Goal: Task Accomplishment & Management: Manage account settings

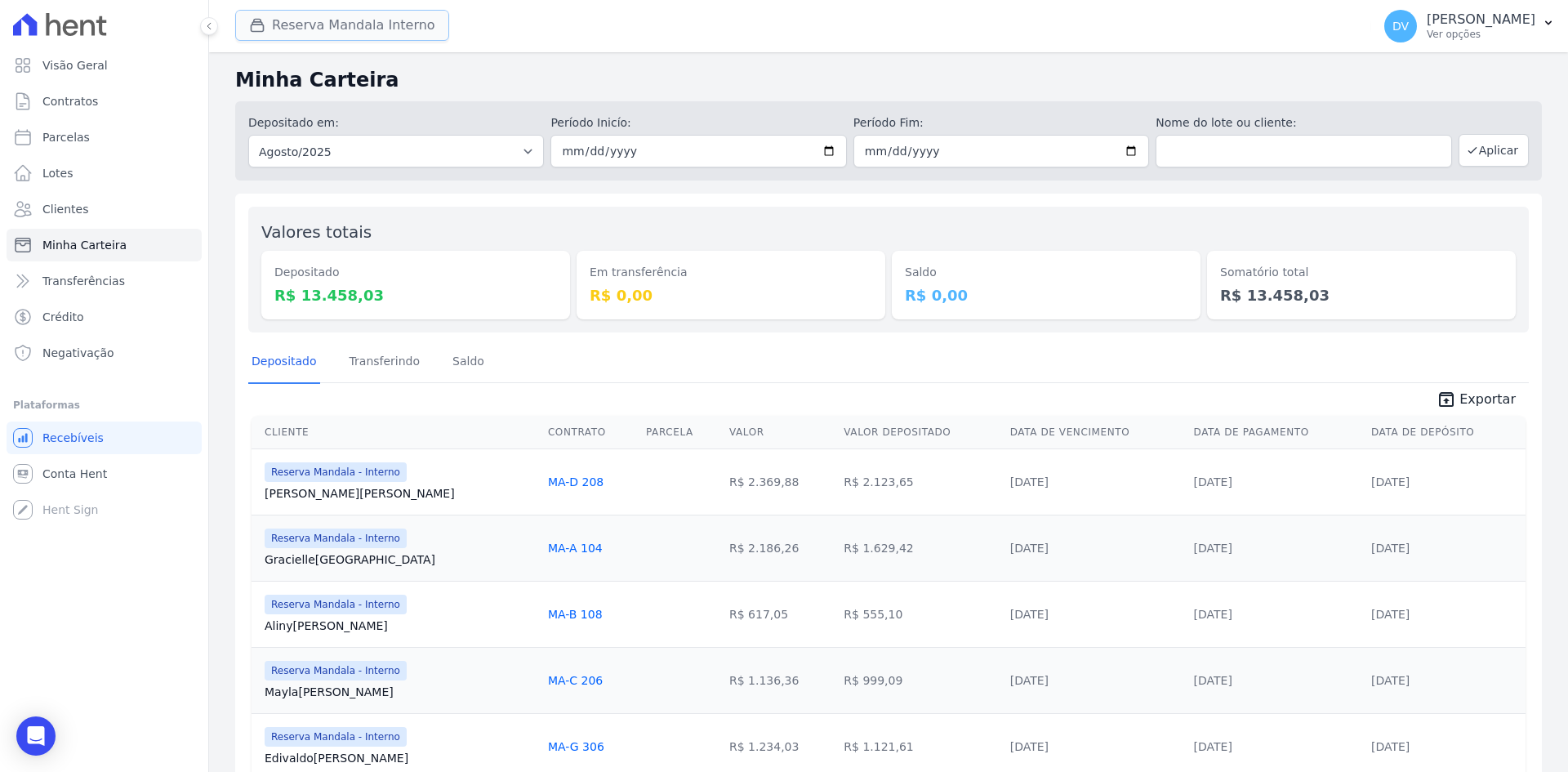
click at [297, 34] on button "Reserva Mandala Interno" at bounding box center [342, 25] width 214 height 31
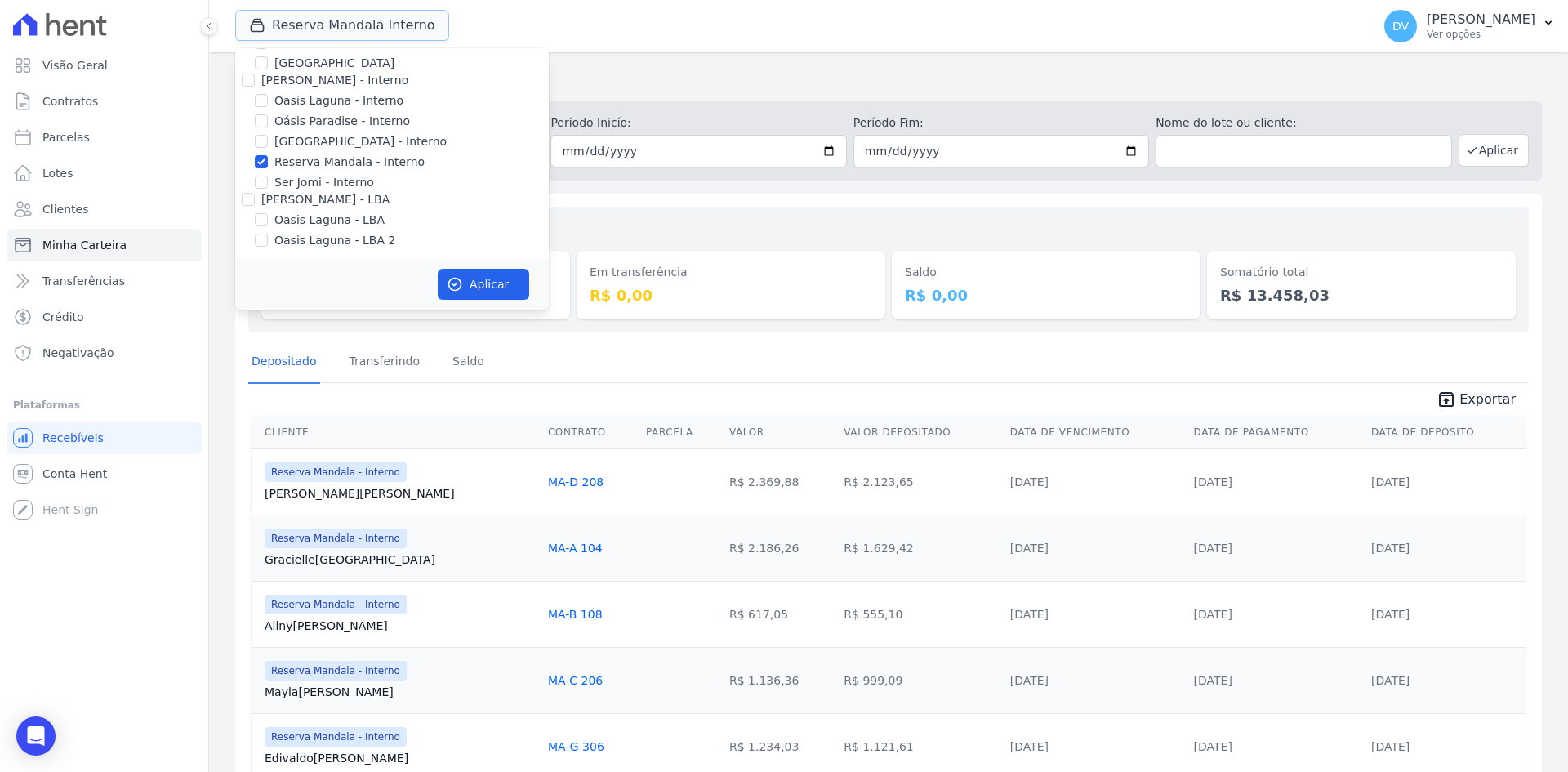
scroll to position [129, 0]
click at [264, 102] on input "Oasis Laguna - Interno" at bounding box center [261, 96] width 13 height 13
checkbox input "true"
click at [259, 155] on input "Reserva Mandala - Interno" at bounding box center [261, 158] width 13 height 13
checkbox input "false"
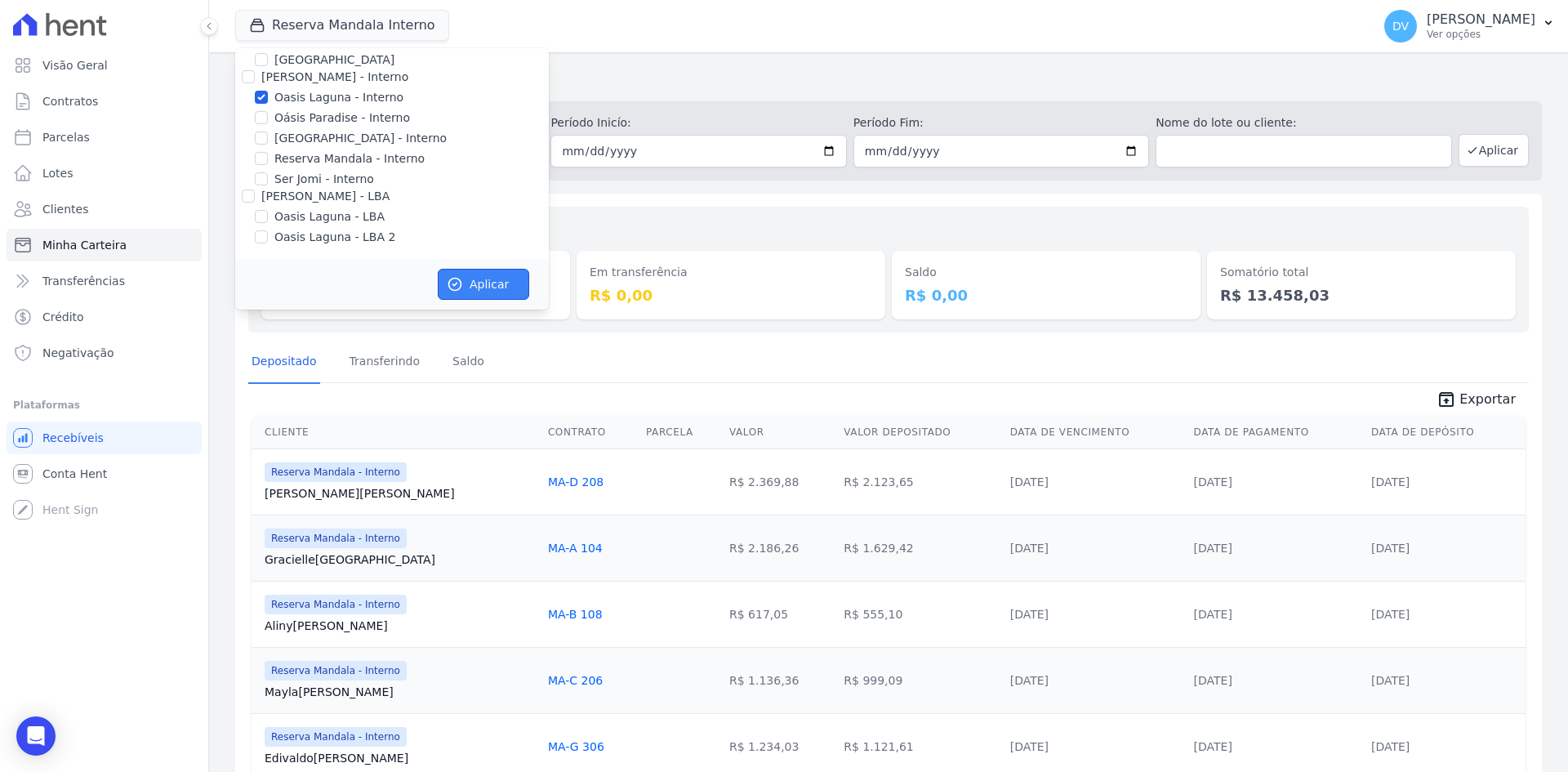
click at [485, 284] on button "Aplicar" at bounding box center [484, 284] width 91 height 31
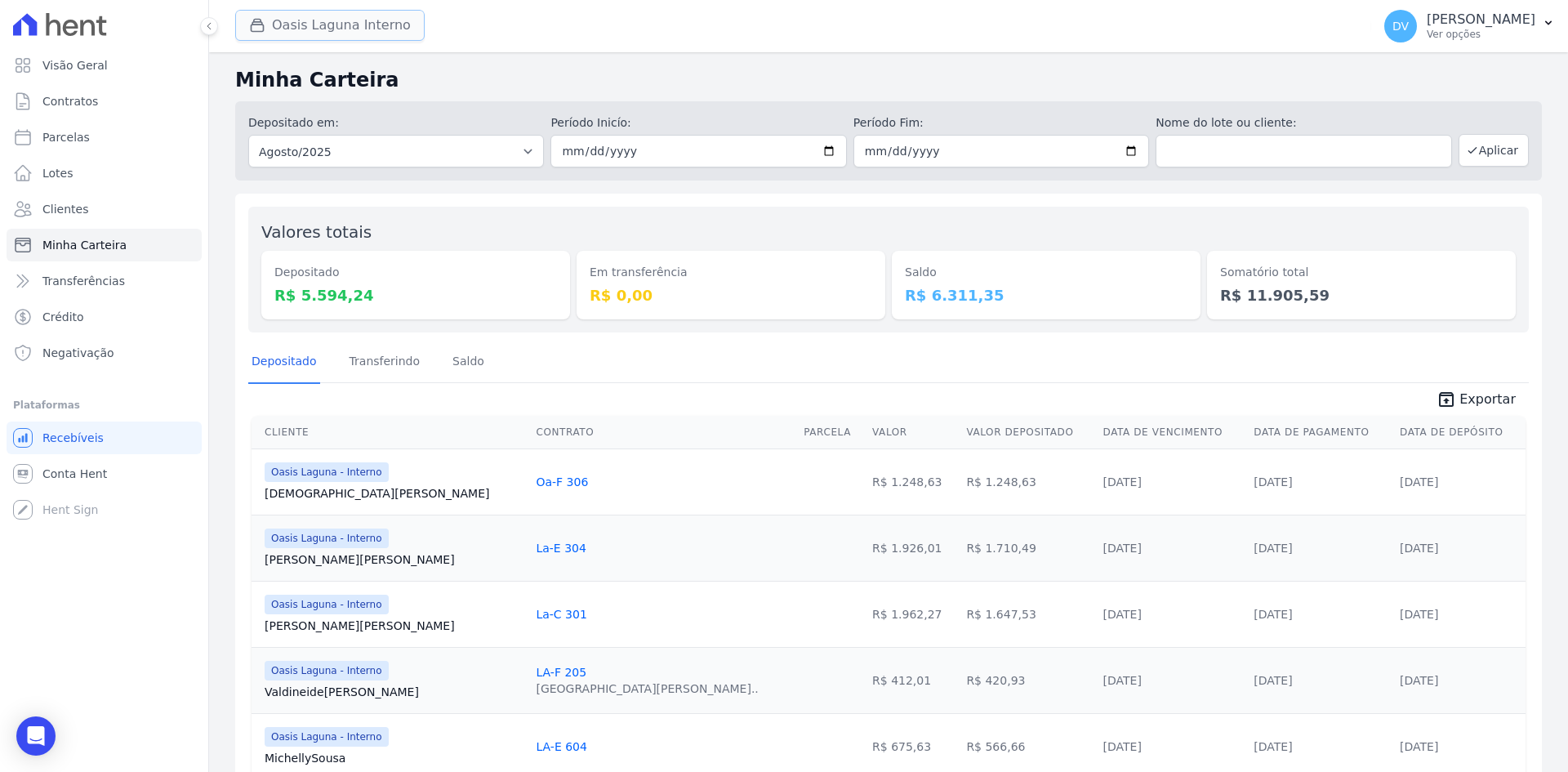
click at [330, 22] on button "Oasis Laguna Interno" at bounding box center [330, 25] width 190 height 31
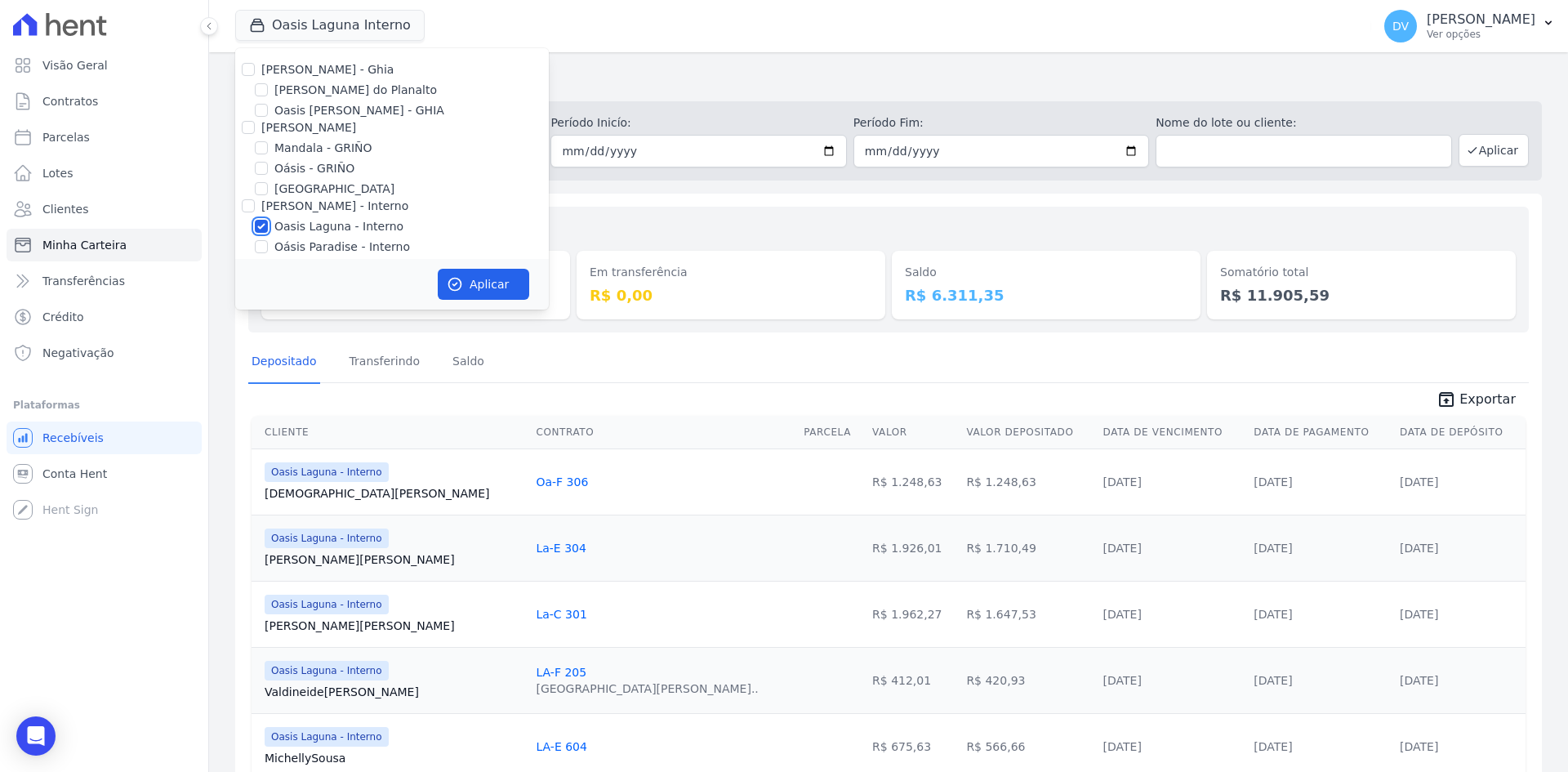
click at [261, 224] on input "Oasis Laguna - Interno" at bounding box center [261, 226] width 13 height 13
checkbox input "false"
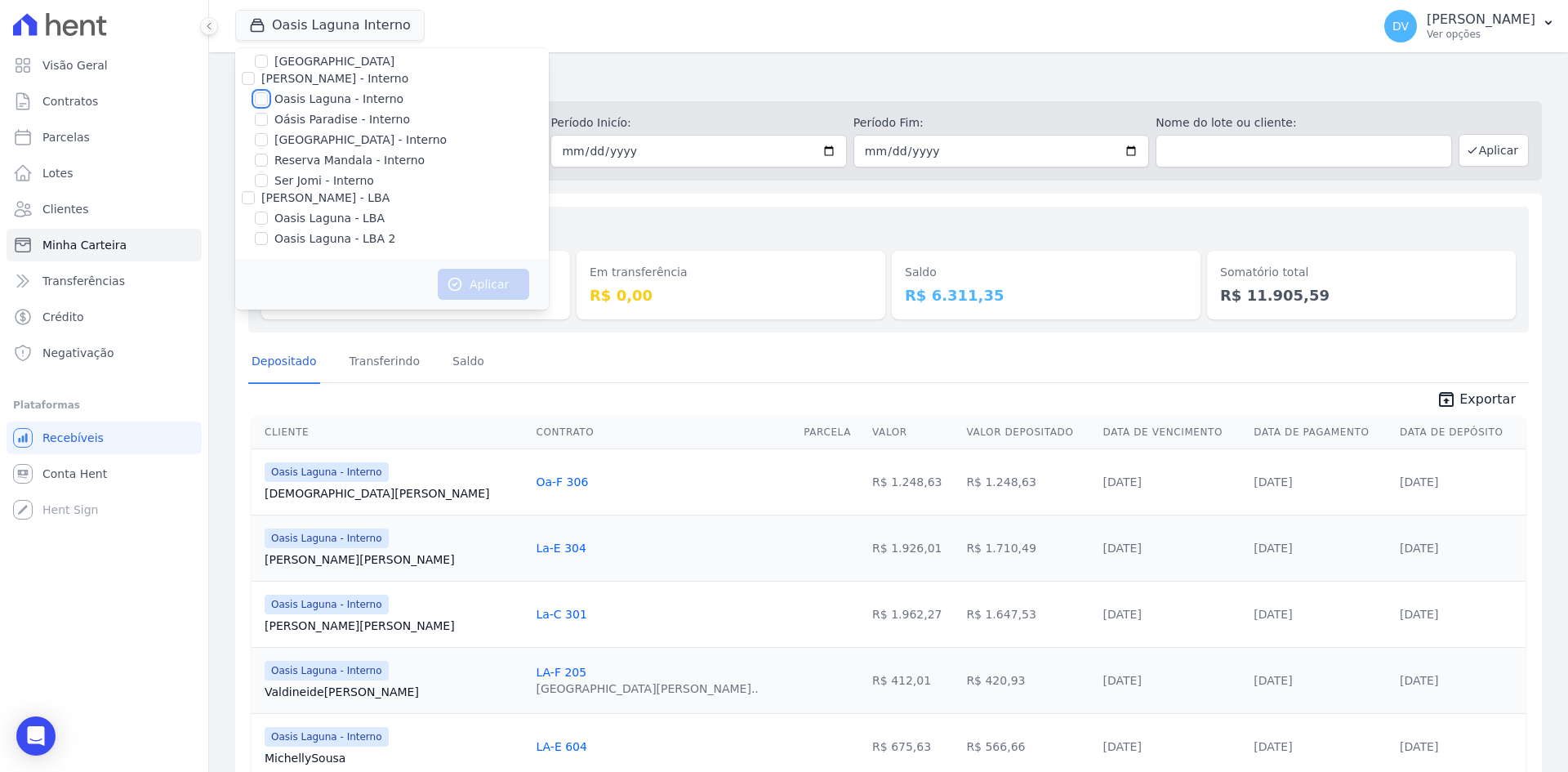
scroll to position [129, 0]
drag, startPoint x: 262, startPoint y: 135, endPoint x: 297, endPoint y: 168, distance: 48.1
click at [262, 136] on input "[GEOGRAPHIC_DATA] - Interno" at bounding box center [261, 137] width 13 height 13
checkbox input "true"
click at [458, 283] on icon "button" at bounding box center [455, 284] width 16 height 16
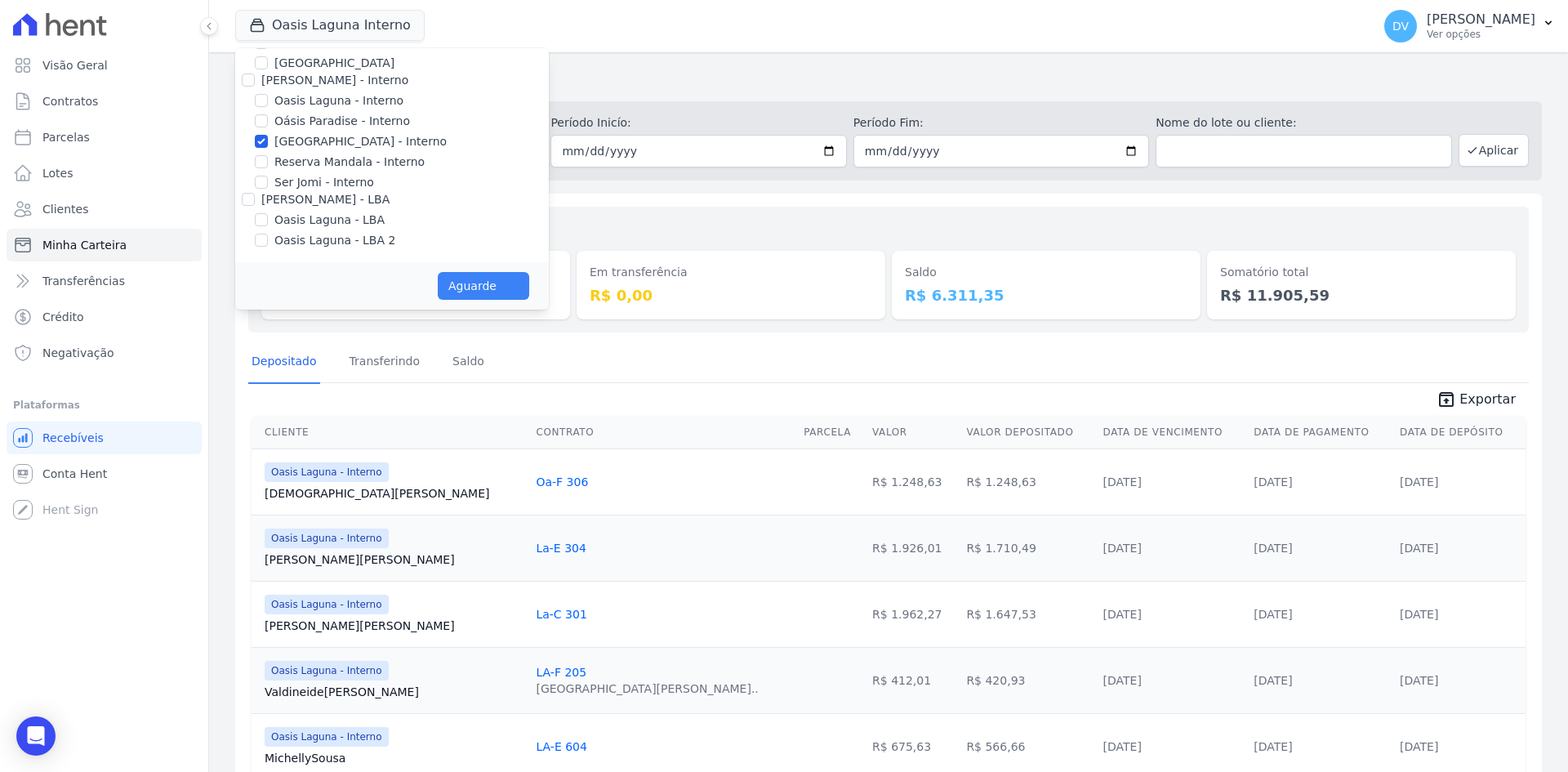
scroll to position [126, 0]
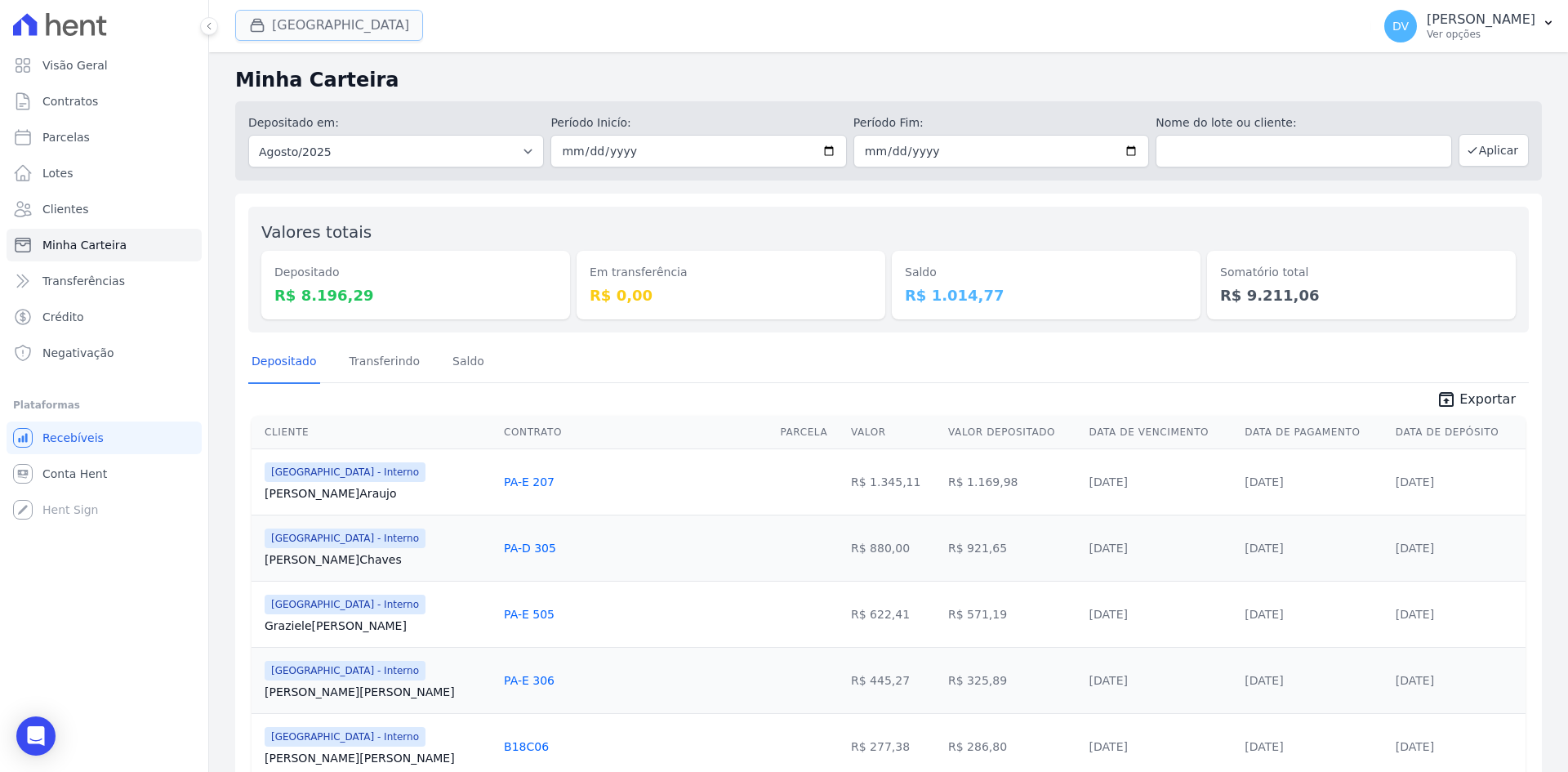
click at [273, 21] on button "[GEOGRAPHIC_DATA]" at bounding box center [329, 25] width 188 height 31
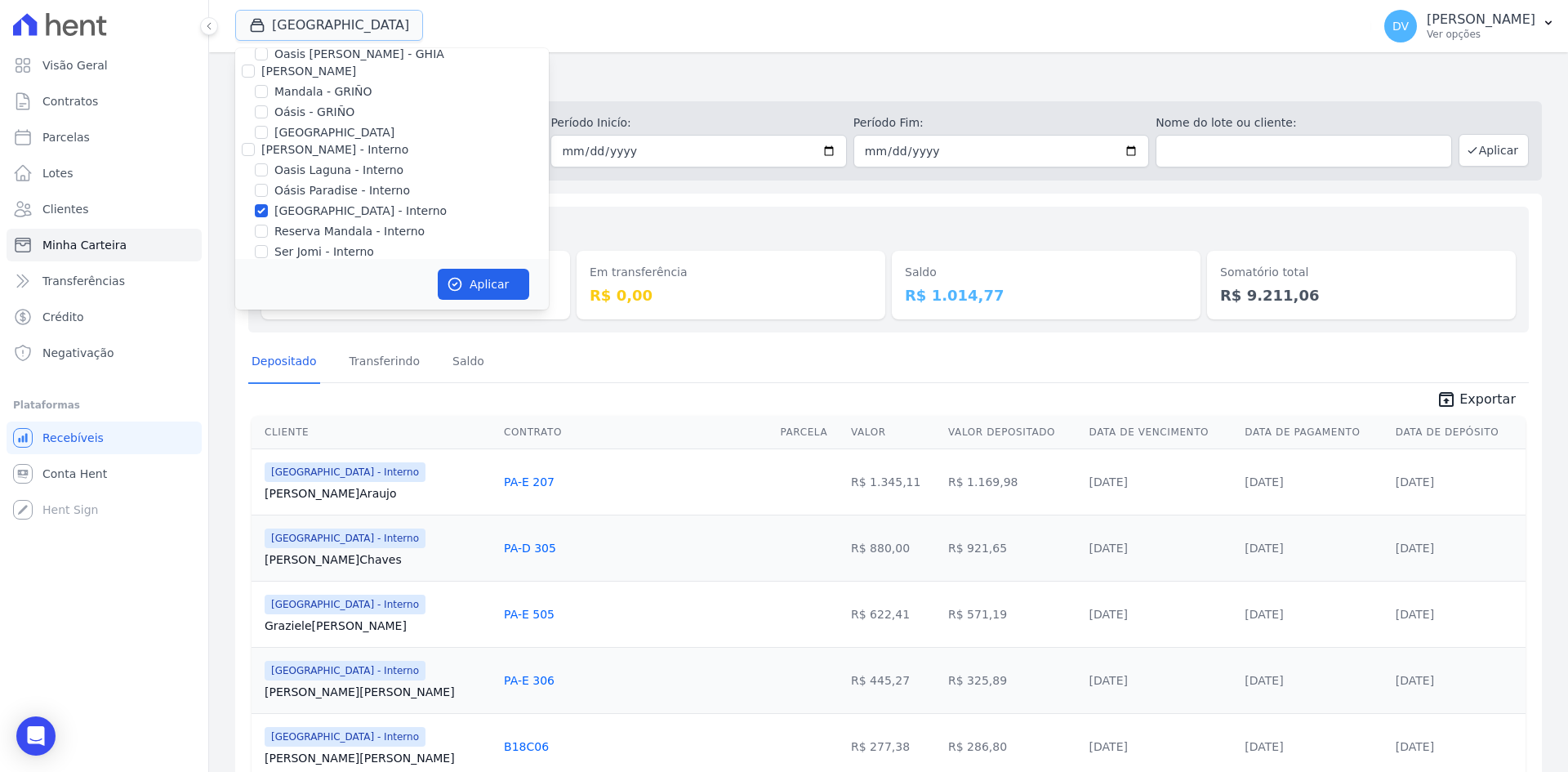
scroll to position [129, 0]
drag, startPoint x: 261, startPoint y: 136, endPoint x: 264, endPoint y: 160, distance: 24.2
click at [261, 137] on input "[GEOGRAPHIC_DATA] - Interno" at bounding box center [261, 137] width 13 height 13
checkbox input "false"
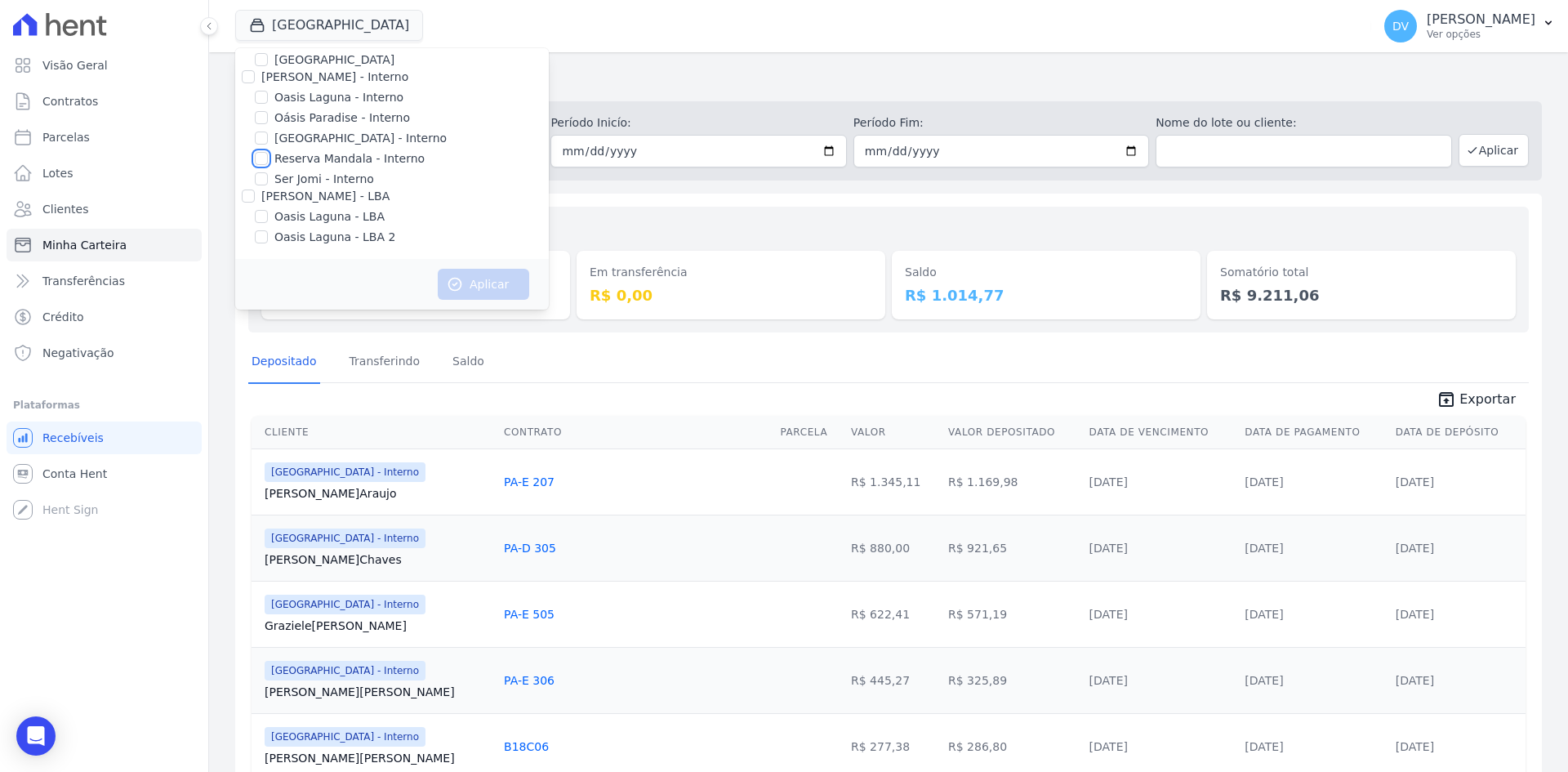
click at [262, 159] on input "Reserva Mandala - Interno" at bounding box center [261, 158] width 13 height 13
checkbox input "true"
click at [449, 280] on icon "button" at bounding box center [455, 284] width 16 height 16
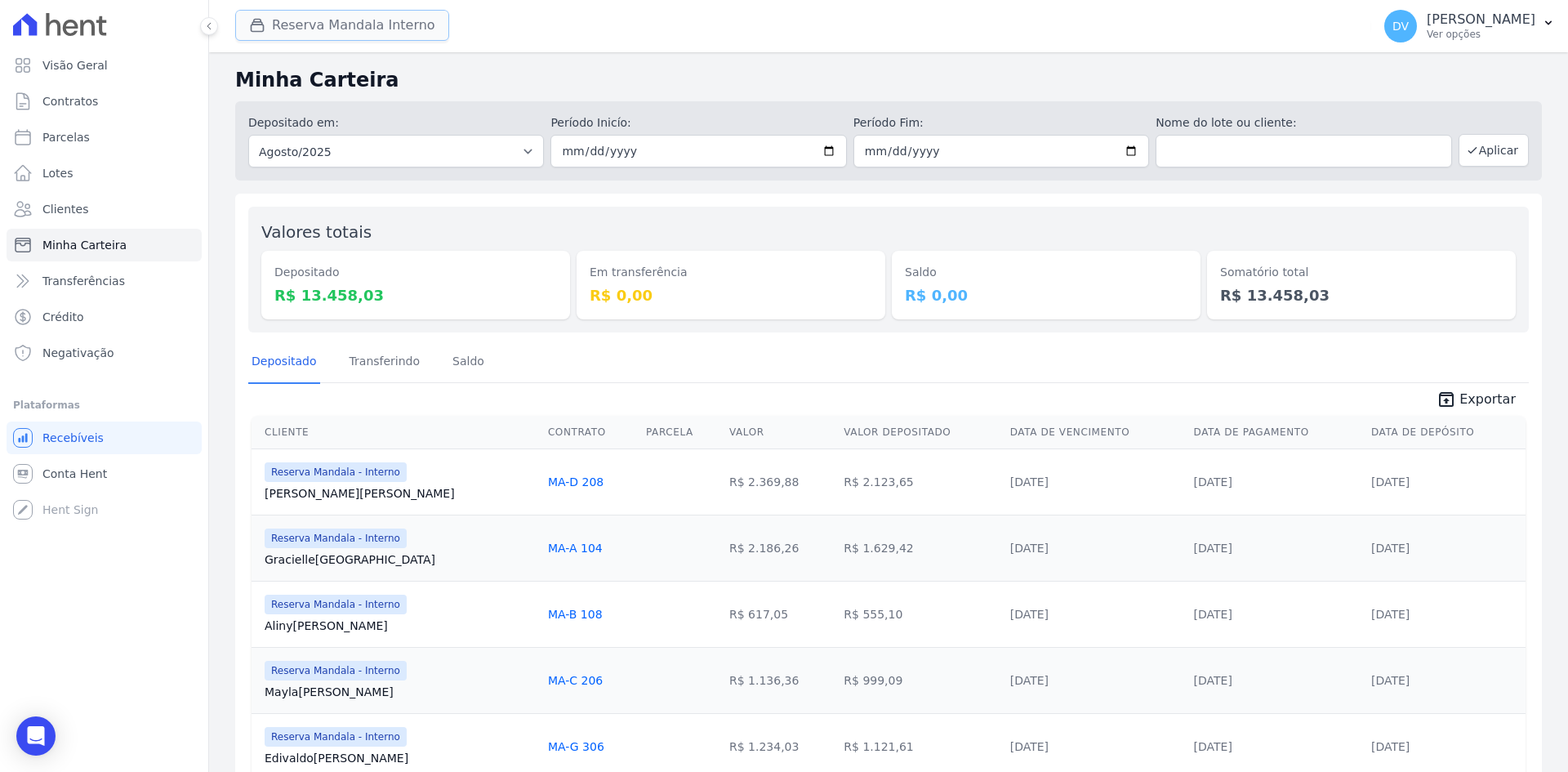
click at [301, 22] on button "Reserva Mandala Interno" at bounding box center [342, 25] width 214 height 31
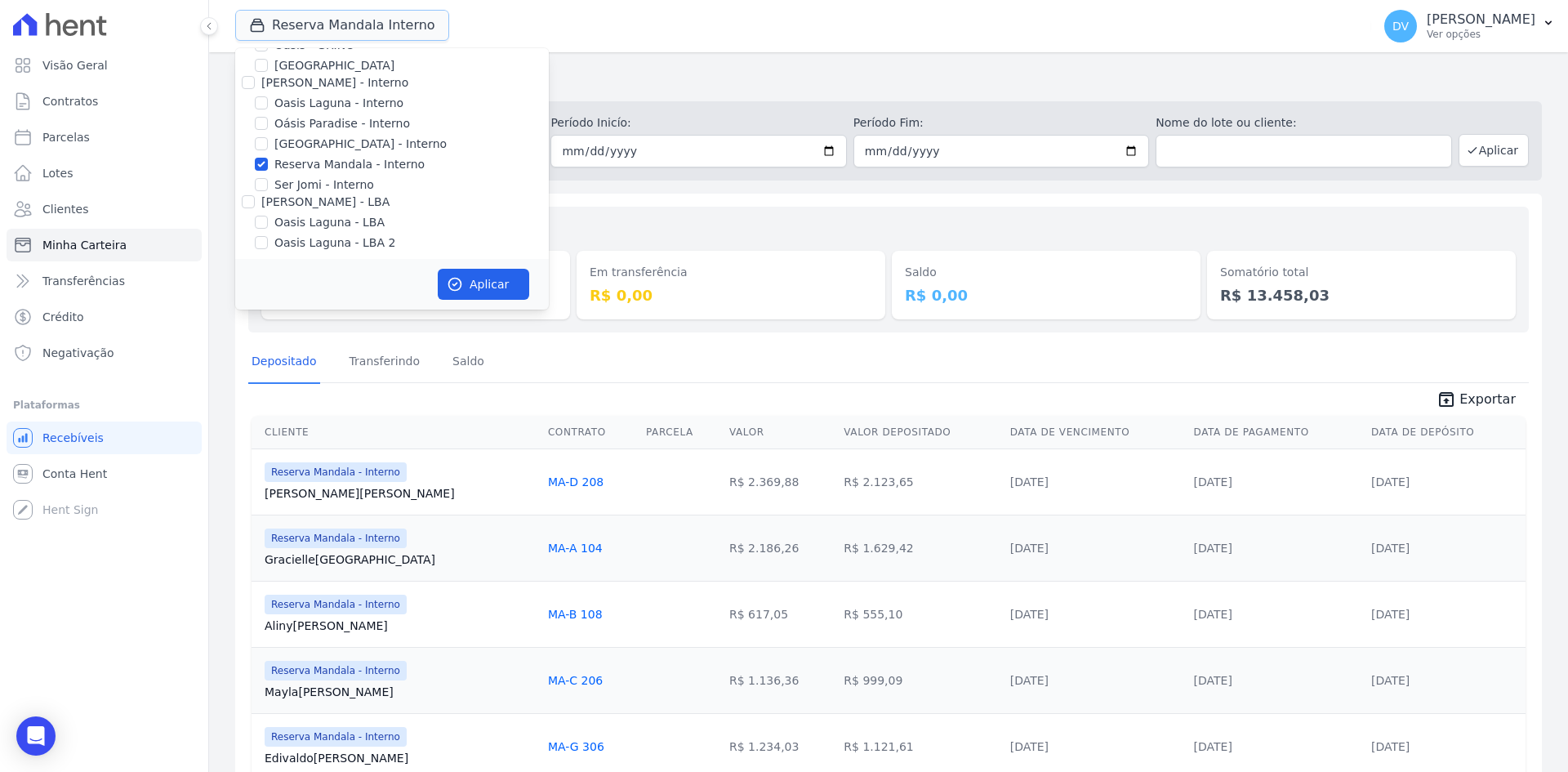
scroll to position [129, 0]
click at [265, 97] on input "Oasis Laguna - Interno" at bounding box center [261, 96] width 13 height 13
checkbox input "true"
click at [260, 159] on input "Reserva Mandala - Interno" at bounding box center [261, 158] width 13 height 13
checkbox input "false"
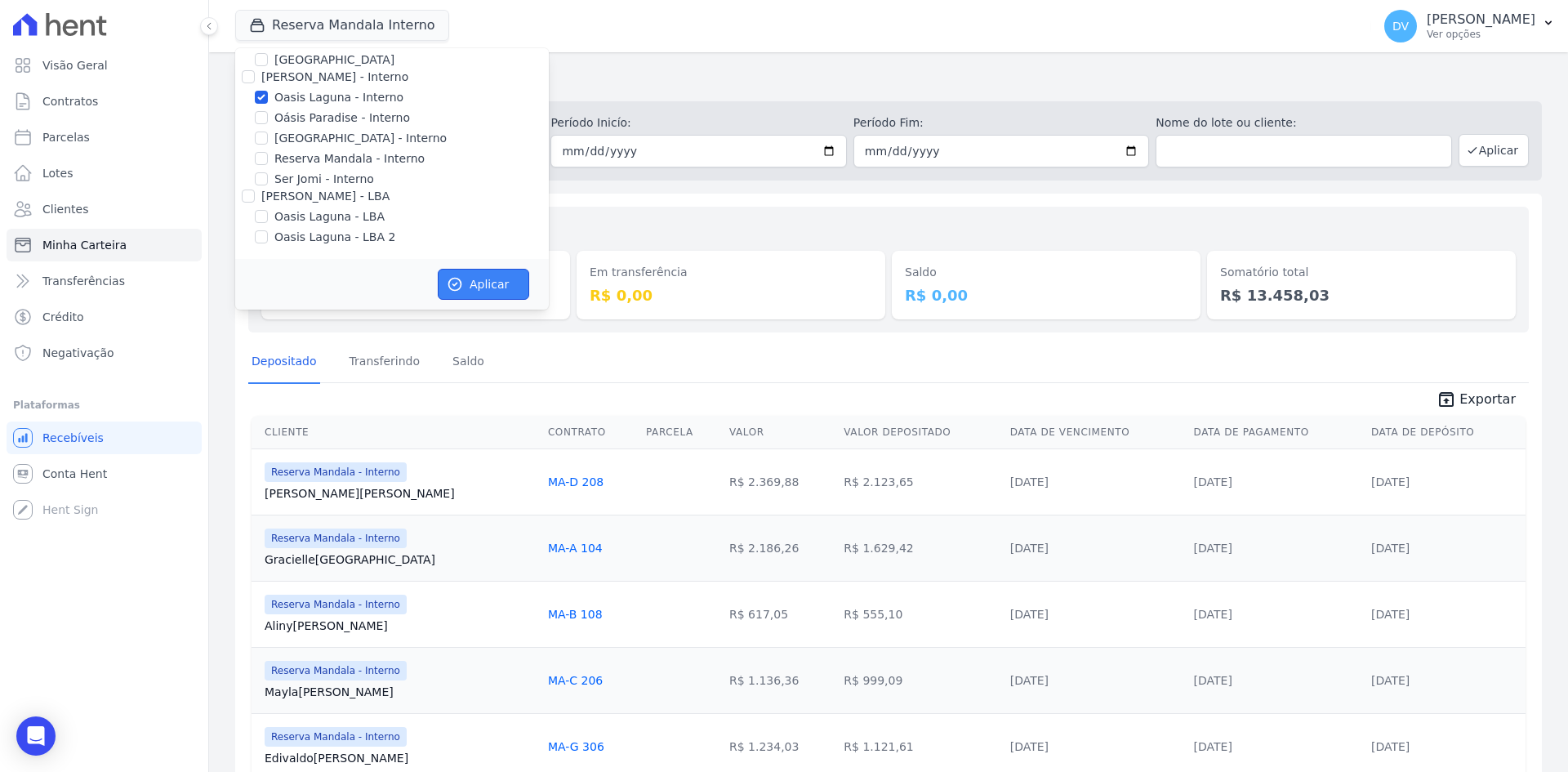
click at [467, 288] on button "Aplicar" at bounding box center [484, 284] width 91 height 31
